Goal: Task Accomplishment & Management: Complete application form

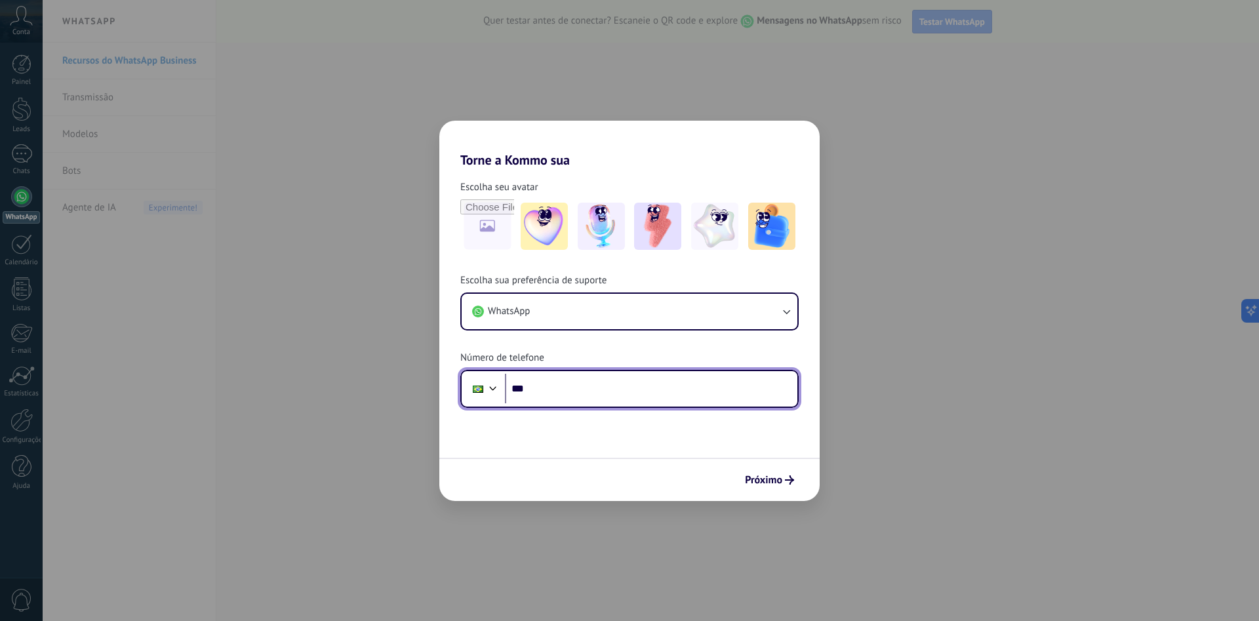
click at [568, 391] on input "***" at bounding box center [651, 389] width 292 height 30
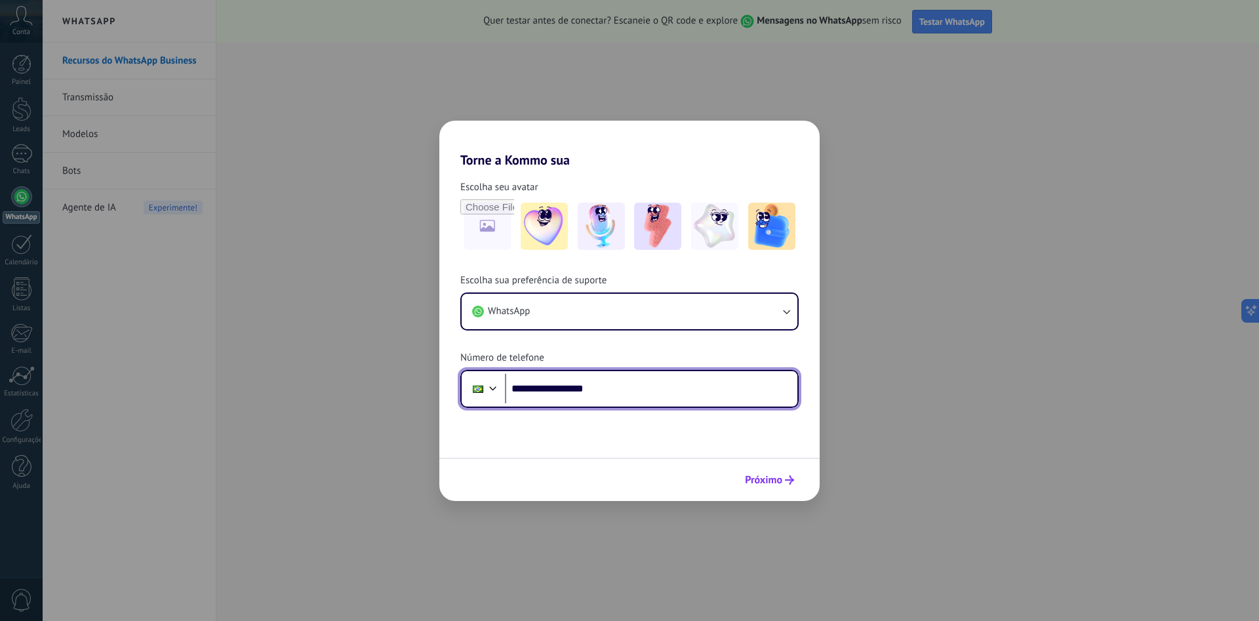
type input "**********"
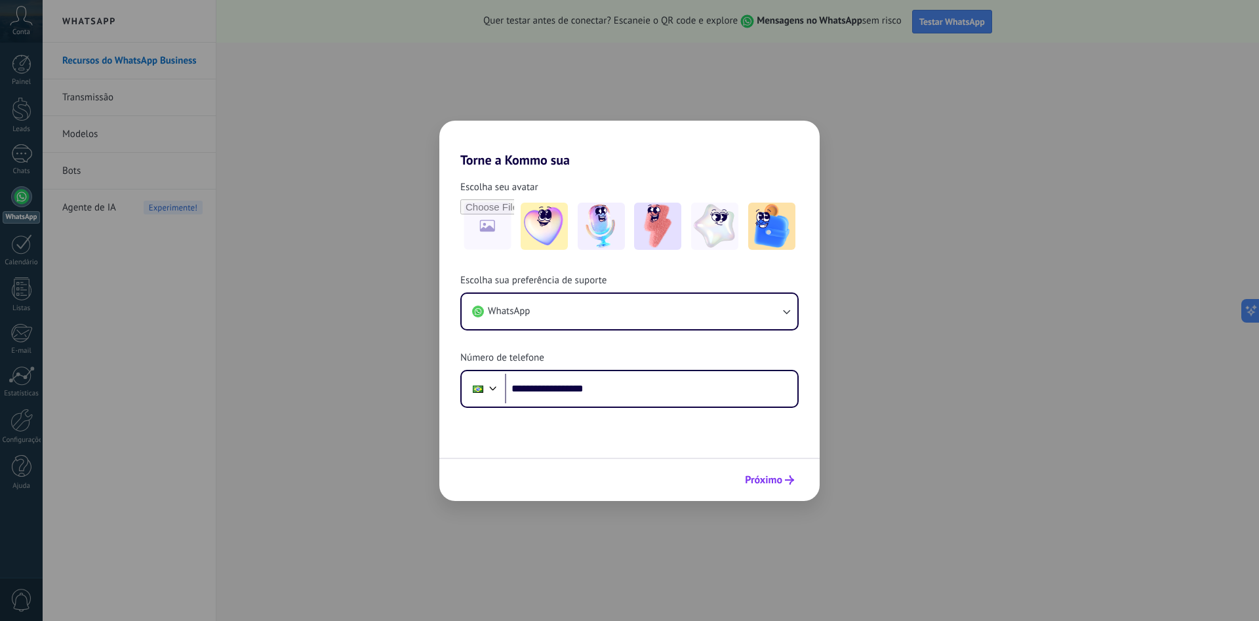
click at [773, 480] on span "Próximo" at bounding box center [763, 479] width 37 height 9
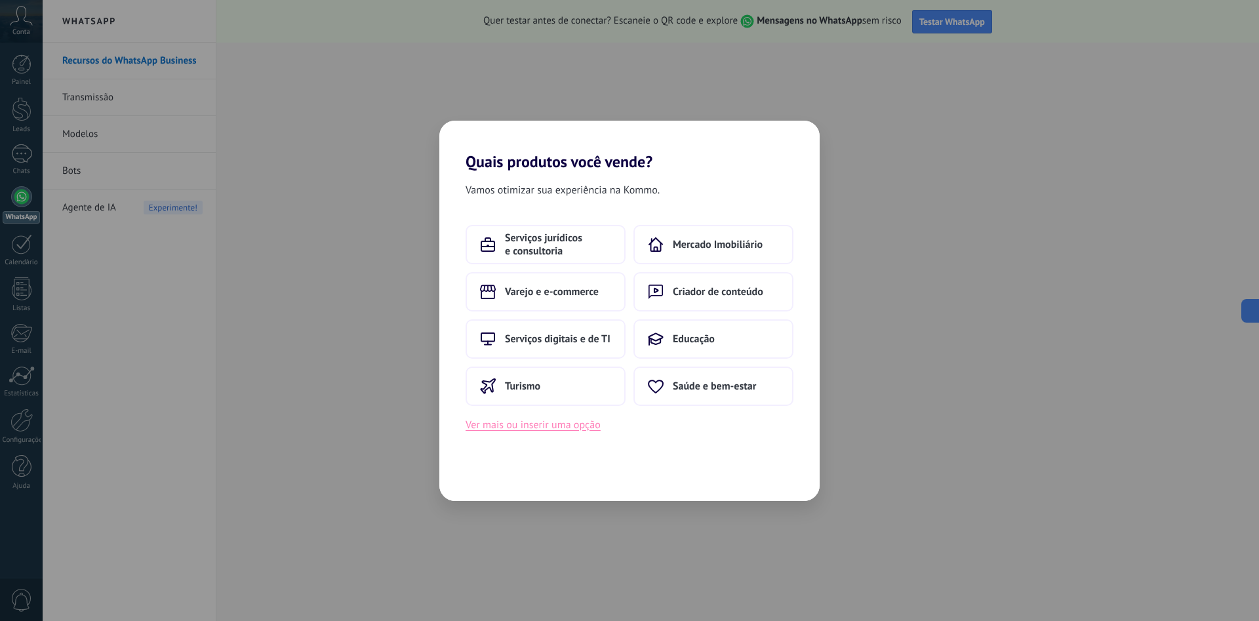
click at [536, 428] on button "Ver mais ou inserir uma opção" at bounding box center [533, 424] width 135 height 17
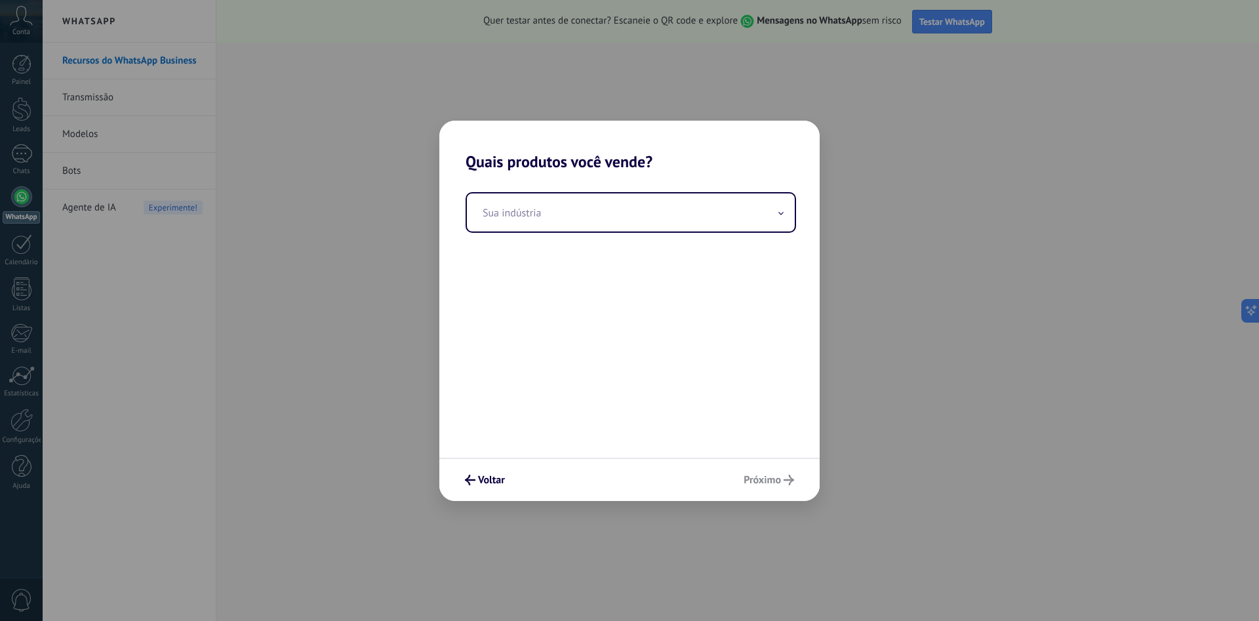
click at [770, 478] on div "Voltar Próximo" at bounding box center [629, 479] width 380 height 43
click at [770, 477] on div "Voltar Próximo" at bounding box center [629, 479] width 380 height 43
drag, startPoint x: 770, startPoint y: 477, endPoint x: 681, endPoint y: 452, distance: 92.8
click at [766, 477] on div "Voltar Próximo" at bounding box center [629, 479] width 380 height 43
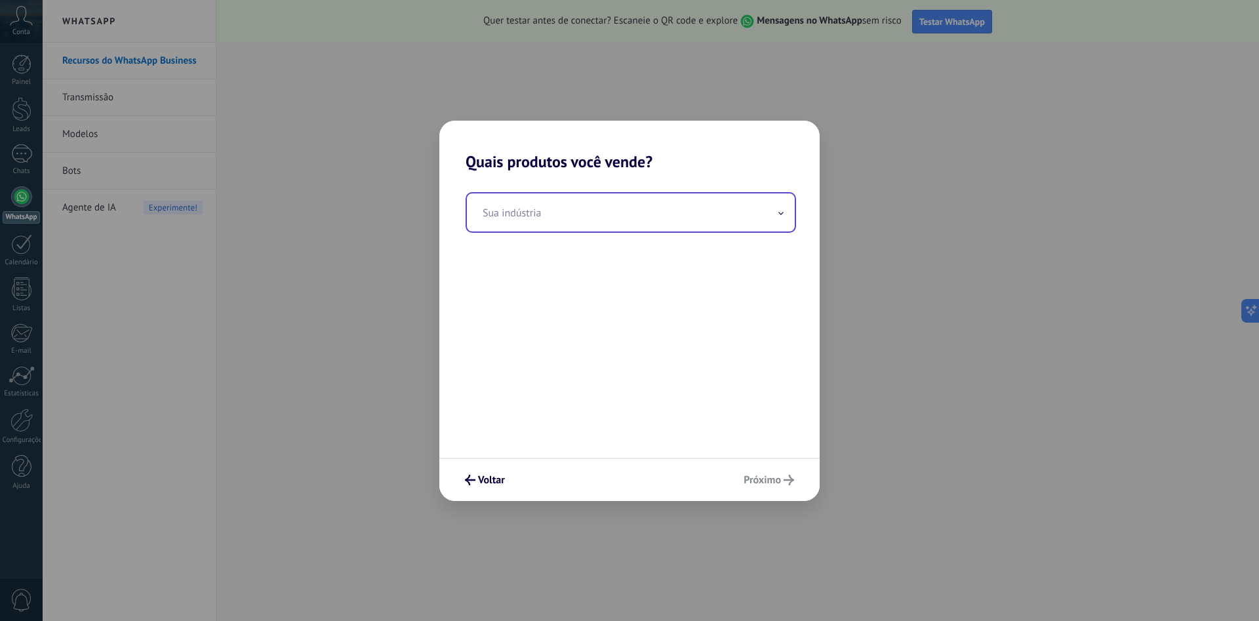
click at [774, 220] on input "text" at bounding box center [631, 212] width 328 height 38
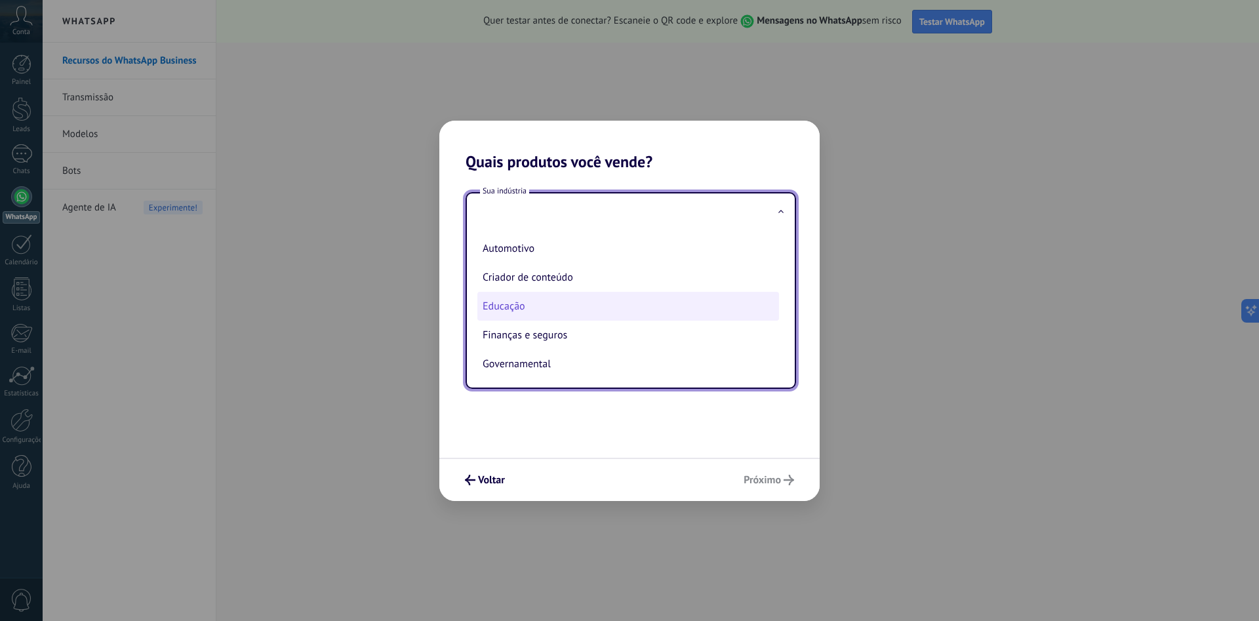
click at [523, 306] on li "Educação" at bounding box center [628, 306] width 302 height 29
type input "********"
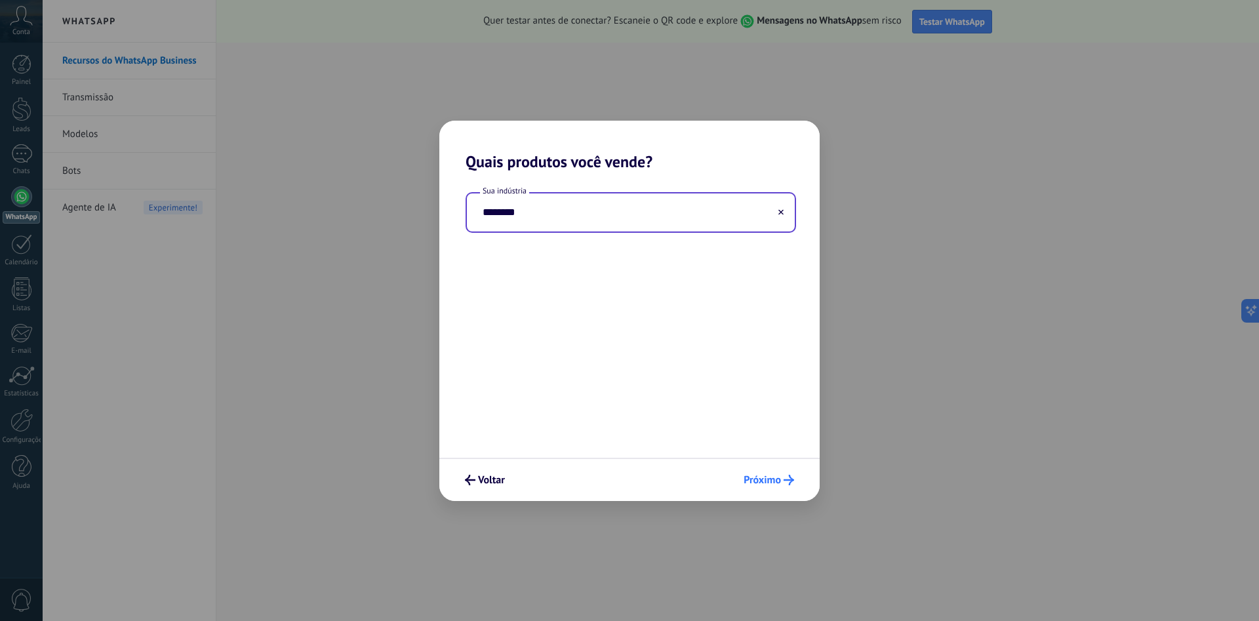
click at [753, 475] on span "Próximo" at bounding box center [762, 479] width 37 height 9
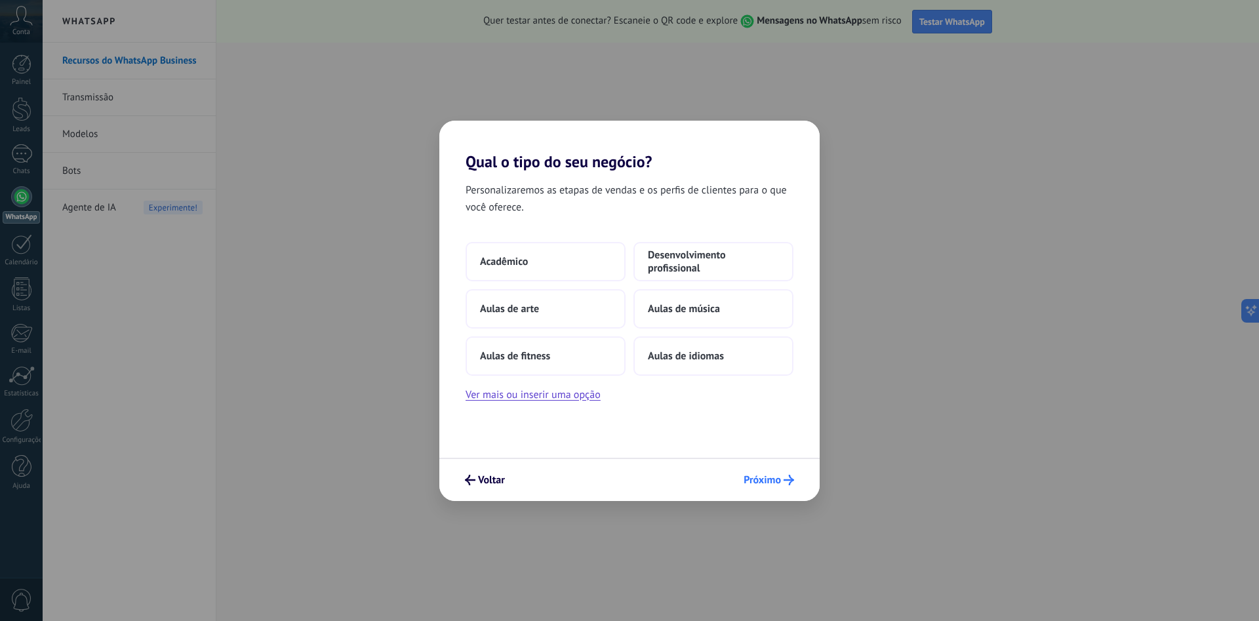
click at [761, 479] on span "Próximo" at bounding box center [762, 479] width 37 height 9
click at [481, 483] on span "Voltar" at bounding box center [491, 479] width 27 height 9
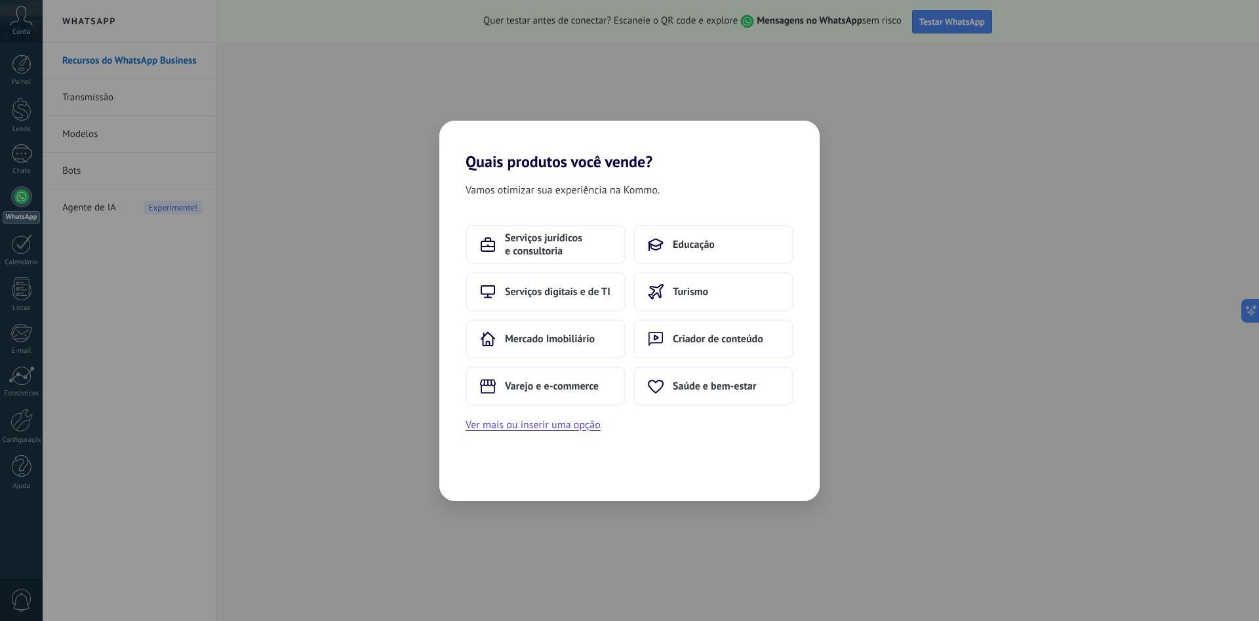
click at [481, 483] on div "Vamos otimizar sua experiência na Kommo. Serviços jurídicos e consultoria Educa…" at bounding box center [629, 336] width 380 height 330
click at [481, 482] on div "Vamos otimizar sua experiência na Kommo. Serviços jurídicos e consultoria Educa…" at bounding box center [629, 336] width 380 height 330
click at [790, 58] on div "Quais produtos você vende? Vamos otimizar sua experiência na Kommo. Serviços ju…" at bounding box center [629, 310] width 1259 height 621
